Goal: Task Accomplishment & Management: Use online tool/utility

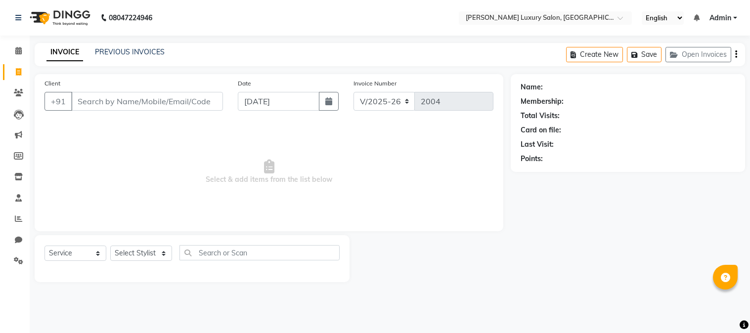
select select "7752"
select select "service"
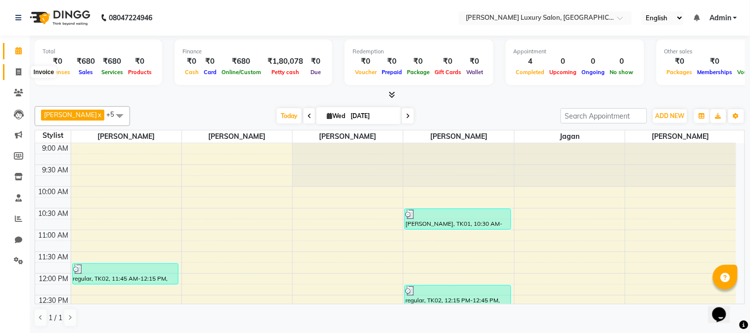
click at [16, 75] on icon at bounding box center [18, 71] width 5 height 7
select select "7752"
select select "service"
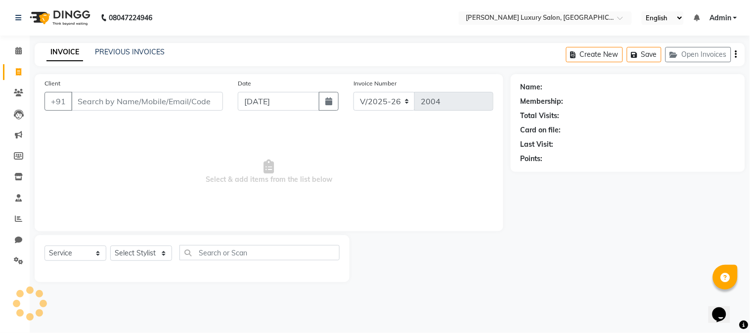
click at [153, 97] on input "Client" at bounding box center [147, 101] width 152 height 19
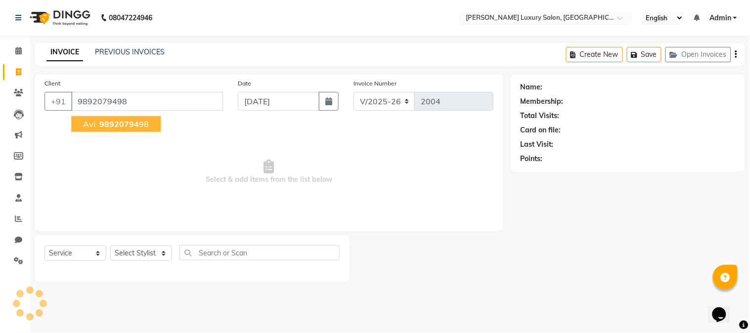
type input "9892079498"
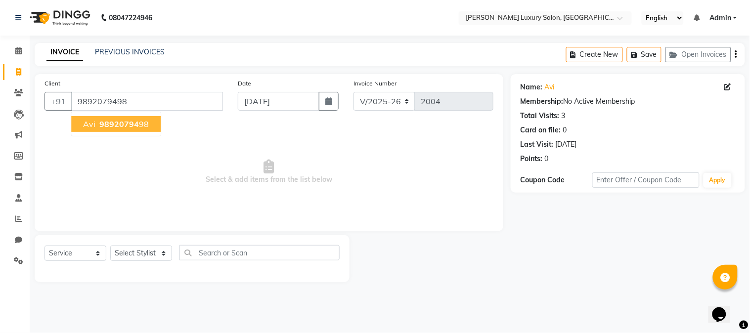
click at [130, 120] on span "98920794" at bounding box center [119, 124] width 40 height 10
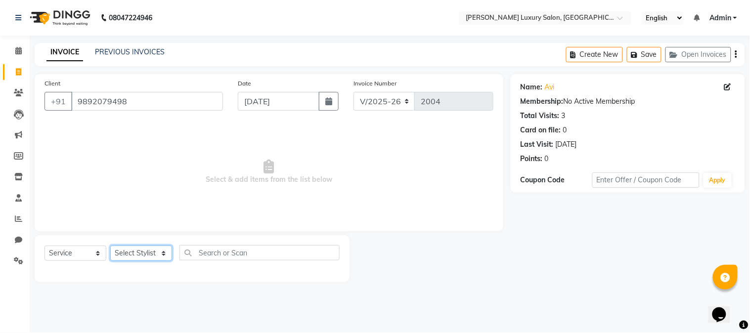
click at [148, 252] on select "Select Stylist [PERSON_NAME] Jagan [PERSON_NAME] [PERSON_NAME] Salon [PERSON_NA…" at bounding box center [141, 253] width 62 height 15
click at [225, 166] on span "Select & add items from the list below" at bounding box center [269, 172] width 449 height 99
click at [150, 255] on select "Select Stylist [PERSON_NAME] Jagan [PERSON_NAME] [PERSON_NAME] Salon [PERSON_NA…" at bounding box center [141, 253] width 62 height 15
select select "69292"
click at [110, 246] on select "Select Stylist [PERSON_NAME] Jagan [PERSON_NAME] [PERSON_NAME] Salon [PERSON_NA…" at bounding box center [141, 253] width 62 height 15
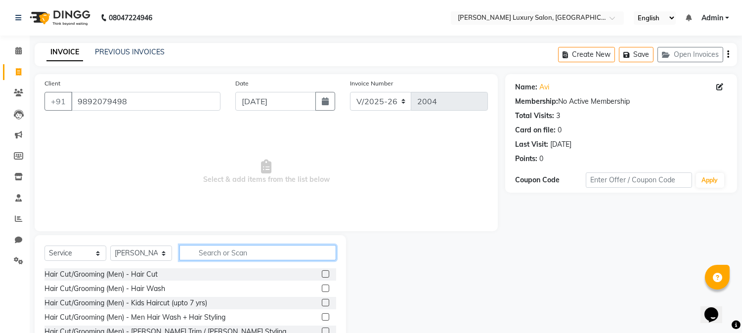
click at [224, 254] on input "text" at bounding box center [258, 252] width 157 height 15
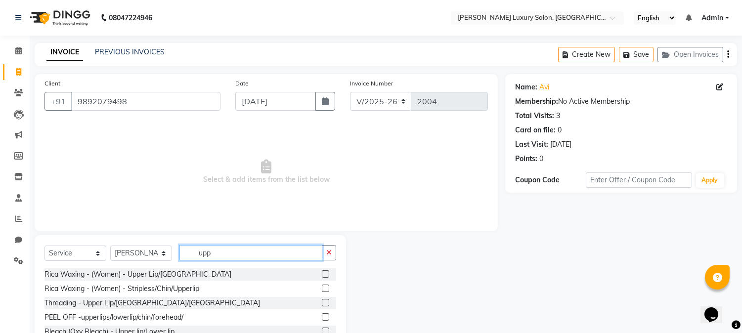
type input "upp"
click at [250, 293] on div "Rica Waxing - (Women) - Stripless/Chin/Upperlip" at bounding box center [191, 289] width 292 height 12
click at [325, 289] on label at bounding box center [325, 288] width 7 height 7
click at [325, 289] on input "checkbox" at bounding box center [325, 289] width 6 height 6
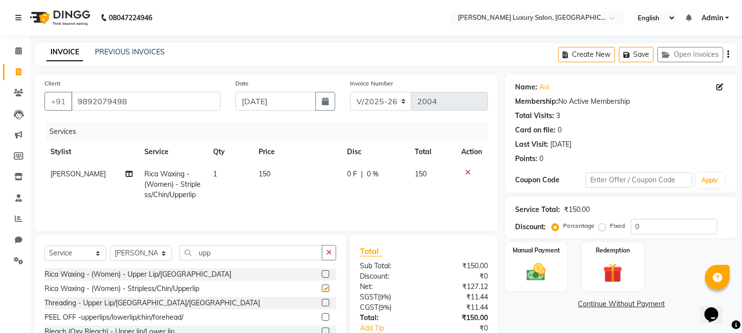
checkbox input "false"
click at [274, 172] on td "150" at bounding box center [297, 184] width 89 height 43
select select "69292"
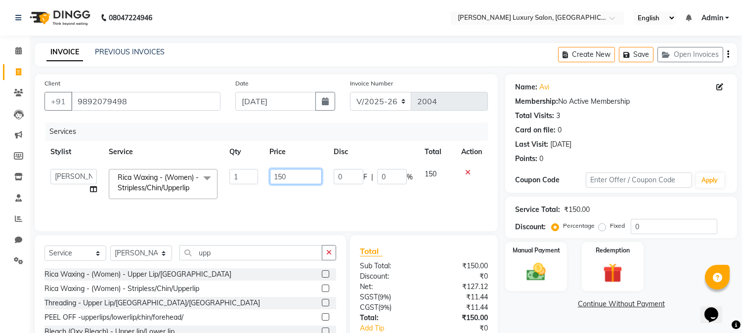
click at [290, 175] on input "150" at bounding box center [296, 176] width 52 height 15
type input "100"
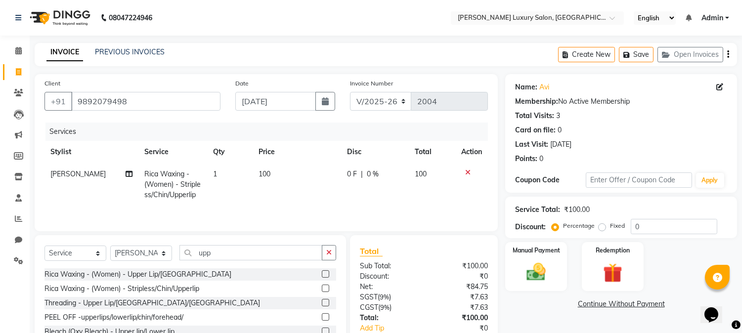
click at [326, 197] on td "100" at bounding box center [297, 184] width 89 height 43
select select "69292"
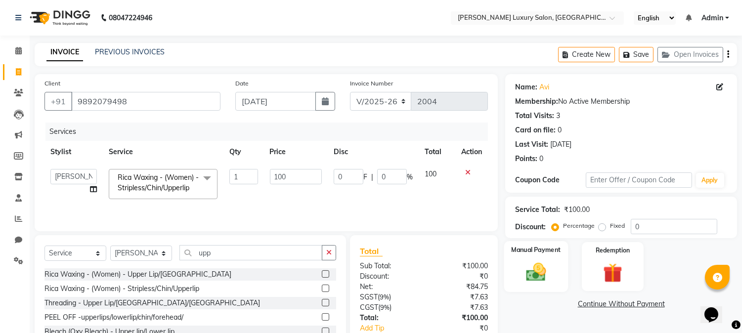
click at [511, 280] on div "Manual Payment" at bounding box center [536, 266] width 64 height 50
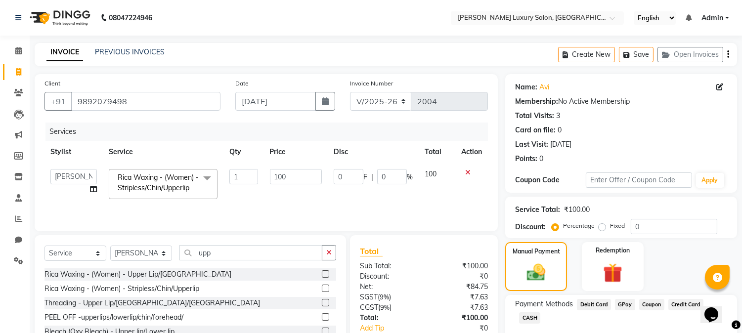
click at [619, 302] on span "GPay" at bounding box center [625, 304] width 20 height 11
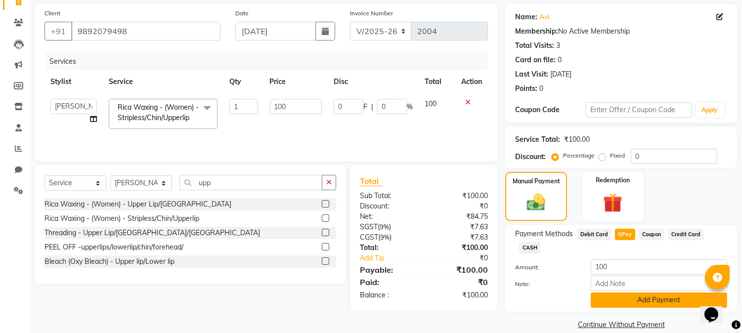
click at [634, 293] on button "Add Payment" at bounding box center [659, 300] width 137 height 15
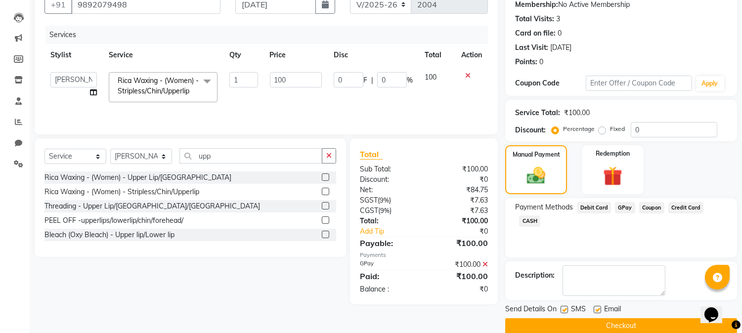
scroll to position [111, 0]
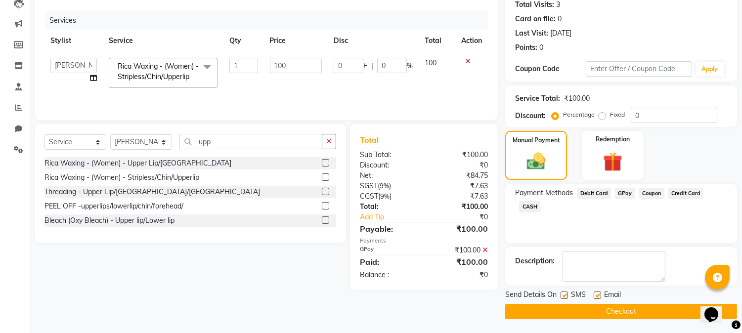
click at [633, 306] on button "Checkout" at bounding box center [621, 311] width 232 height 15
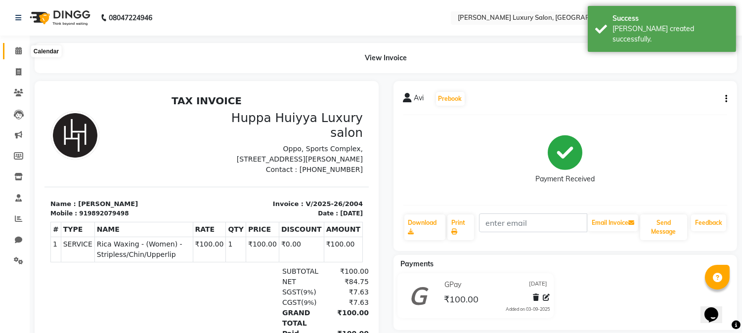
click at [16, 48] on icon at bounding box center [18, 50] width 6 height 7
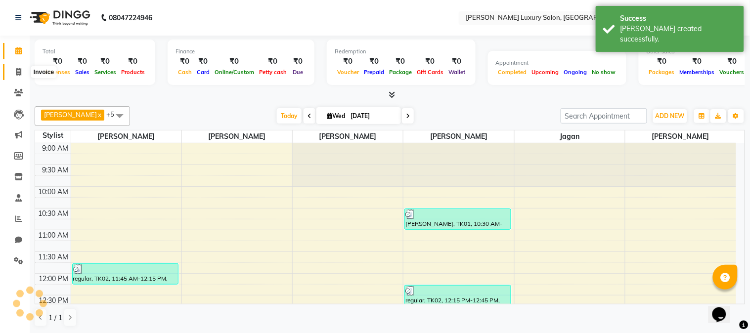
click at [12, 77] on span at bounding box center [18, 72] width 17 height 11
select select "7752"
select select "service"
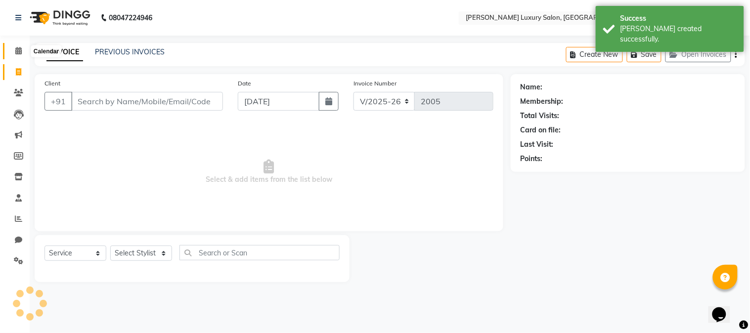
click at [18, 55] on span at bounding box center [18, 51] width 17 height 11
